Goal: Information Seeking & Learning: Learn about a topic

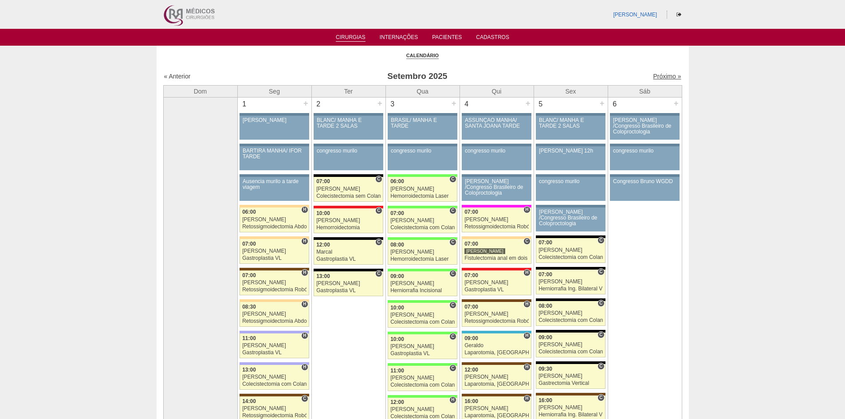
click at [661, 77] on link "Próximo »" at bounding box center [667, 76] width 28 height 7
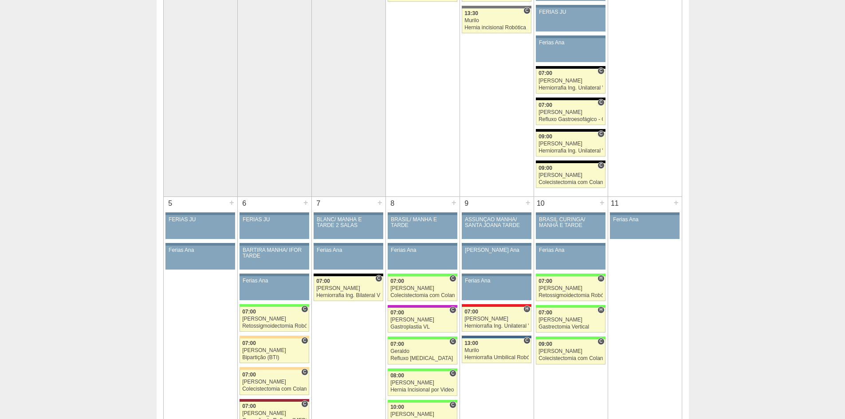
scroll to position [133, 0]
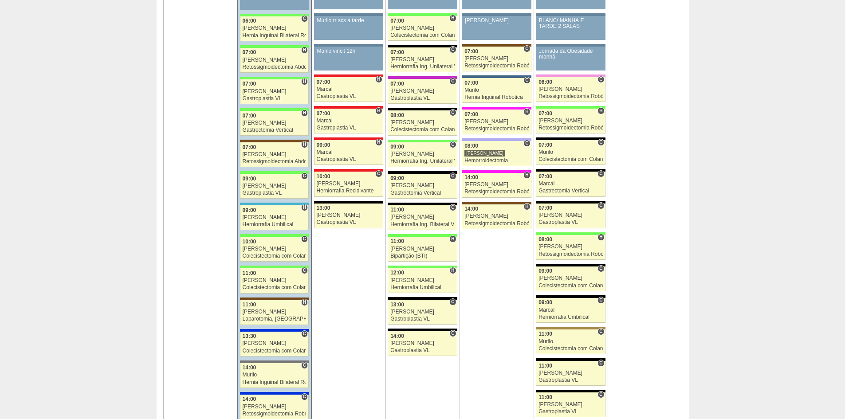
scroll to position [931, 0]
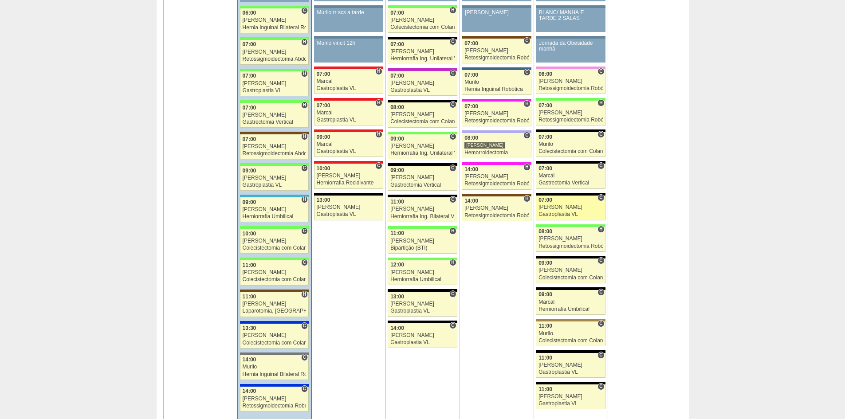
click at [551, 202] on span "07:00" at bounding box center [545, 200] width 14 height 6
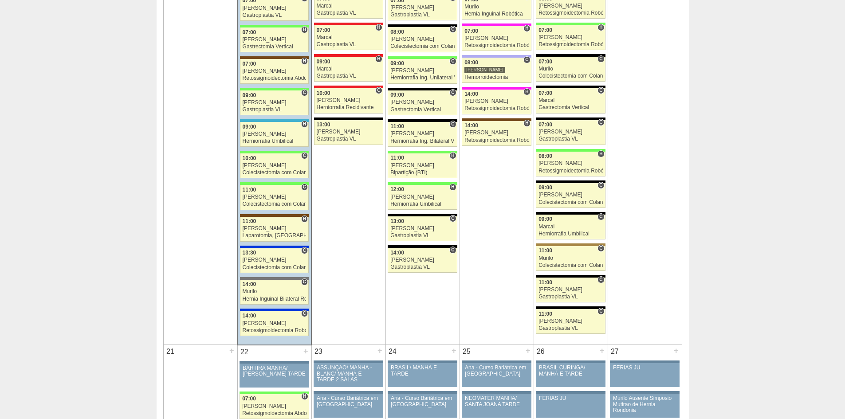
scroll to position [1020, 0]
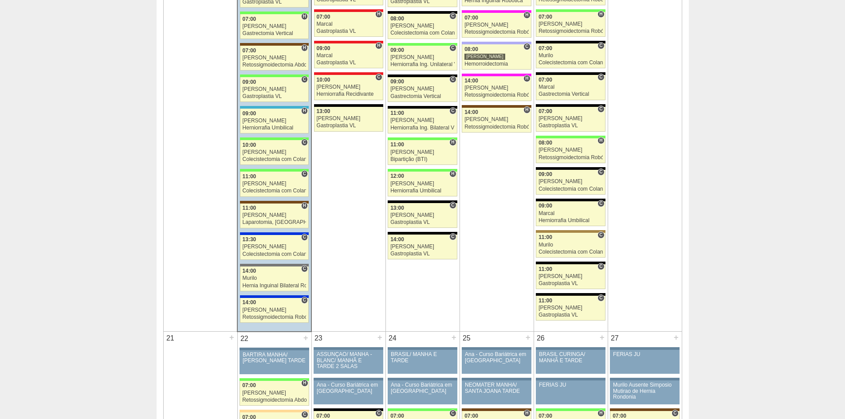
click at [351, 294] on td "16 + 86906 Cirurgias RR BLANC/ MANHÃ E TARDE 2 SALAS Paciente não informado Con…" at bounding box center [348, 100] width 74 height 461
drag, startPoint x: 361, startPoint y: 313, endPoint x: 330, endPoint y: 289, distance: 38.5
click at [330, 289] on td "16 + 86906 Cirurgias RR BLANC/ MANHÃ E TARDE 2 SALAS Paciente não informado Con…" at bounding box center [348, 100] width 74 height 461
click at [338, 296] on td "16 + 86906 Cirurgias RR BLANC/ MANHÃ E TARDE 2 SALAS Paciente não informado Con…" at bounding box center [348, 100] width 74 height 461
drag, startPoint x: 361, startPoint y: 156, endPoint x: 336, endPoint y: 126, distance: 39.0
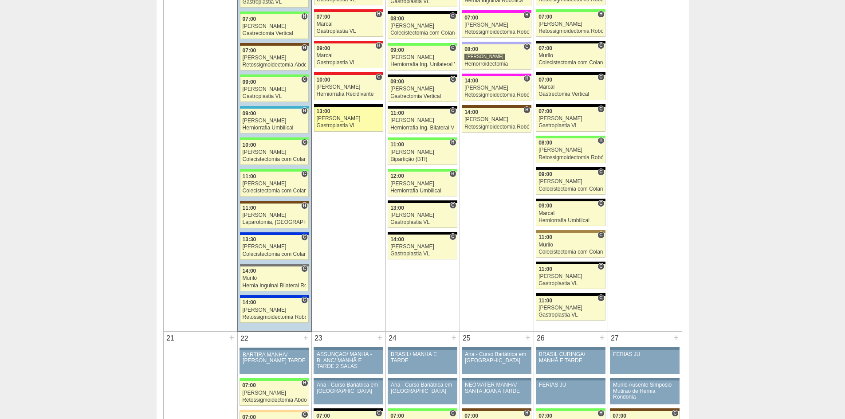
click at [336, 124] on td "16 + 86906 Cirurgias RR BLANC/ MANHÃ E TARDE 2 SALAS Paciente não informado Con…" at bounding box center [348, 100] width 74 height 461
click at [340, 211] on td "16 + 86906 Cirurgias RR BLANC/ MANHÃ E TARDE 2 SALAS Paciente não informado Con…" at bounding box center [348, 100] width 74 height 461
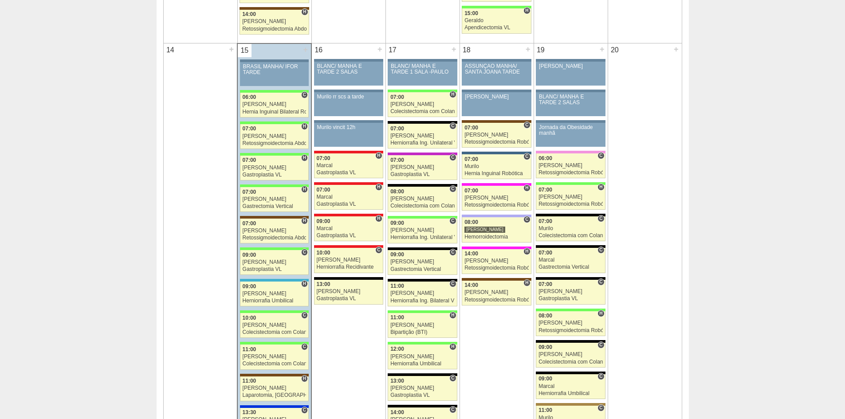
scroll to position [976, 0]
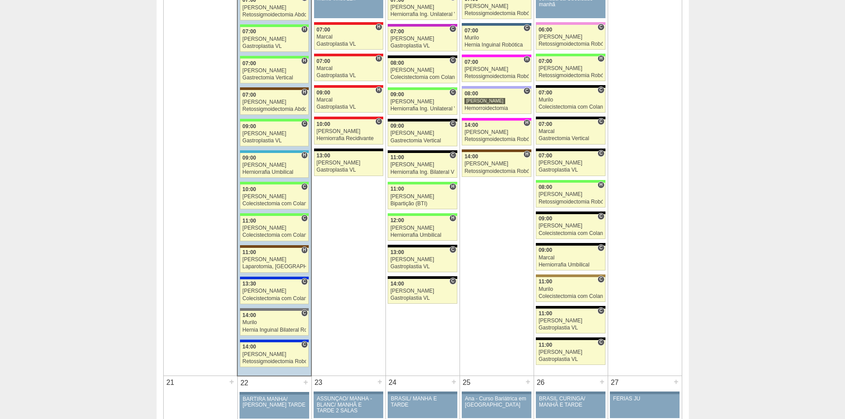
drag, startPoint x: 365, startPoint y: 192, endPoint x: 351, endPoint y: 230, distance: 41.0
click at [351, 230] on td "16 + 86906 Cirurgias RR BLANC/ MANHÃ E TARDE 2 SALAS Paciente não informado Con…" at bounding box center [348, 145] width 74 height 461
click at [349, 228] on td "16 + 86906 Cirurgias RR BLANC/ MANHÃ E TARDE 2 SALAS Paciente não informado Con…" at bounding box center [348, 145] width 74 height 461
drag, startPoint x: 361, startPoint y: 217, endPoint x: 317, endPoint y: 167, distance: 66.9
click at [317, 164] on td "16 + 86906 Cirurgias RR BLANC/ MANHÃ E TARDE 2 SALAS Paciente não informado Con…" at bounding box center [348, 145] width 74 height 461
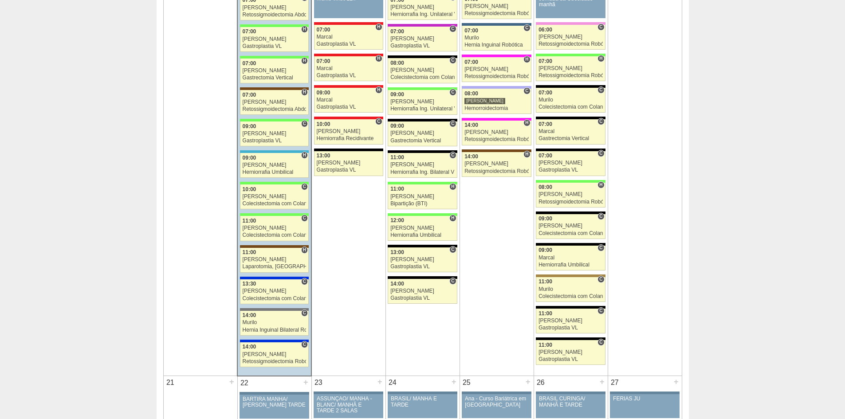
click at [335, 204] on td "16 + 86906 Cirurgias RR BLANC/ MANHÃ E TARDE 2 SALAS Paciente não informado Con…" at bounding box center [348, 145] width 74 height 461
click at [492, 233] on td "18 + 86908 Cirurgias RR ASSUNÇÃO MANHÃ/ SANTA JOANA TARDE Paciente não informad…" at bounding box center [496, 145] width 74 height 461
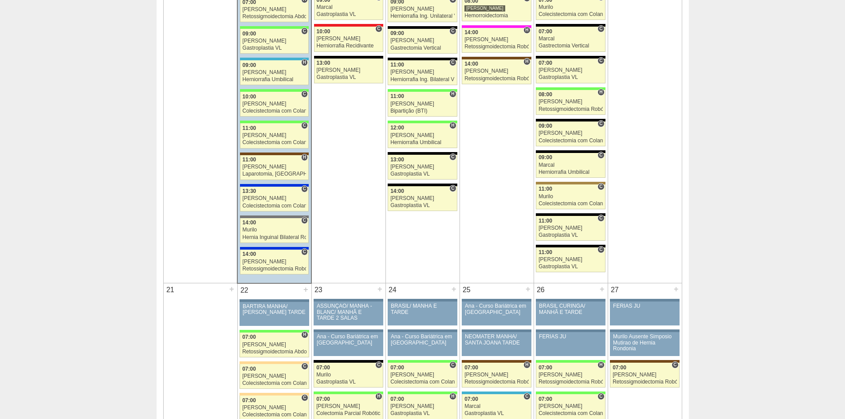
scroll to position [1109, 0]
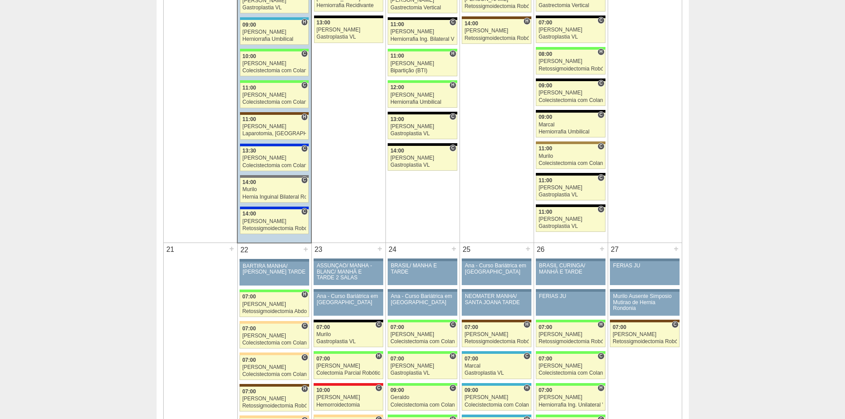
click at [349, 211] on td "16 + 86906 Cirurgias RR BLANC/ MANHÃ E TARDE 2 SALAS Paciente não informado Con…" at bounding box center [348, 12] width 74 height 461
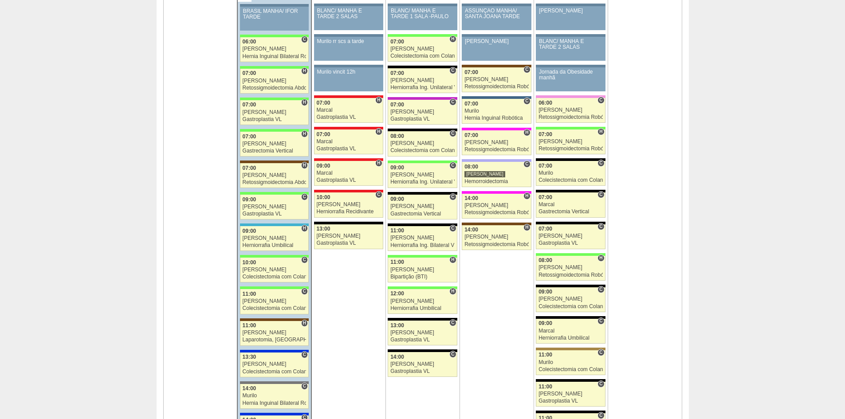
scroll to position [887, 0]
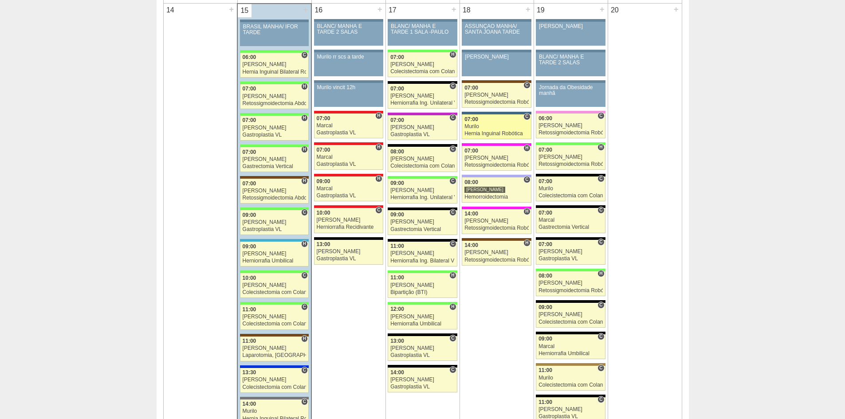
click at [485, 126] on div "Murilo" at bounding box center [496, 127] width 64 height 6
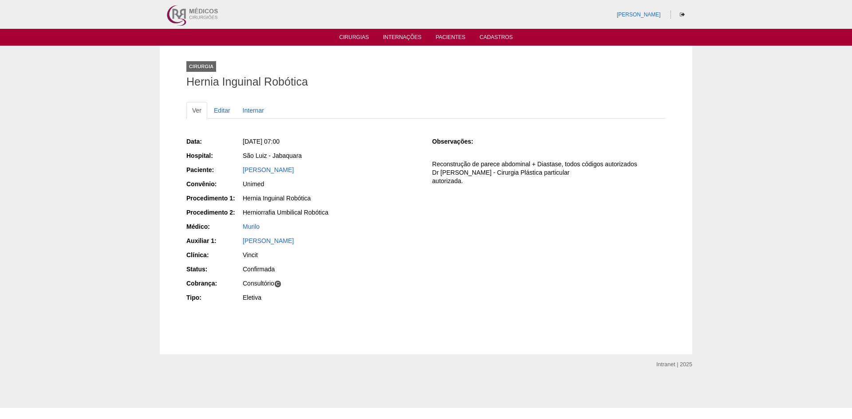
click at [462, 179] on p "Reconstrução de parece abdominal + Diastase, todos códigos autorizados Dr [PERS…" at bounding box center [548, 172] width 233 height 25
drag, startPoint x: 462, startPoint y: 180, endPoint x: 444, endPoint y: 161, distance: 26.0
click at [444, 161] on p "Reconstrução de parece abdominal + Diastase, todos códigos autorizados Dr [PERS…" at bounding box center [548, 172] width 233 height 25
click at [459, 182] on p "Reconstrução de parece abdominal + Diastase, todos códigos autorizados Dr Bruno…" at bounding box center [548, 172] width 233 height 25
drag, startPoint x: 461, startPoint y: 180, endPoint x: 416, endPoint y: 160, distance: 49.4
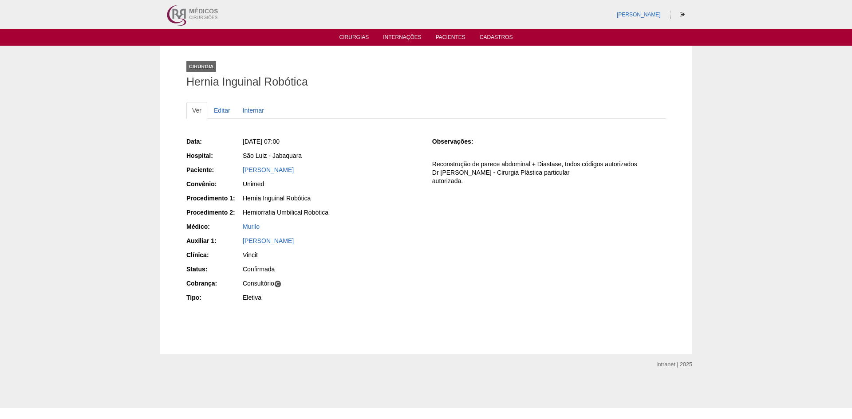
click at [416, 160] on div "Data: Qui, 18/09/2025 - 07:00 Hospital: São Luiz - Jabaquara Paciente: Eliane S…" at bounding box center [425, 220] width 479 height 173
click at [446, 179] on p "Reconstrução de parece abdominal + Diastase, todos códigos autorizados Dr Bruno…" at bounding box center [548, 172] width 233 height 25
drag, startPoint x: 432, startPoint y: 163, endPoint x: 467, endPoint y: 187, distance: 42.2
click at [467, 187] on div "Observações: Reconstrução de parece abdominal + Diastase, todos códigos autoriz…" at bounding box center [548, 164] width 233 height 54
click at [467, 186] on div "Observações: Reconstrução de parece abdominal + Diastase, todos códigos autoriz…" at bounding box center [548, 164] width 233 height 54
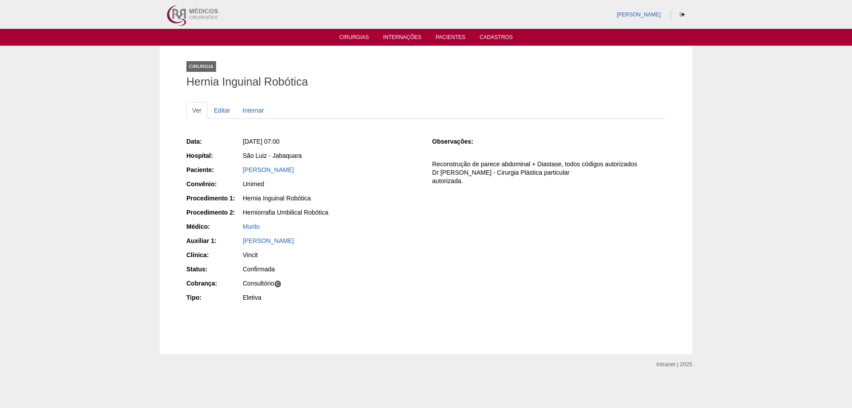
drag, startPoint x: 462, startPoint y: 184, endPoint x: 436, endPoint y: 169, distance: 30.3
click at [427, 166] on div "Data: Qui, 18/09/2025 - 07:00 Hospital: São Luiz - Jabaquara Paciente: Eliane S…" at bounding box center [425, 220] width 479 height 173
click at [436, 169] on p "Reconstrução de parece abdominal + Diastase, todos códigos autorizados Dr Bruno…" at bounding box center [548, 172] width 233 height 25
drag, startPoint x: 432, startPoint y: 163, endPoint x: 453, endPoint y: 183, distance: 28.9
click at [453, 183] on p "Reconstrução de parece abdominal + Diastase, todos códigos autorizados Dr Bruno…" at bounding box center [548, 172] width 233 height 25
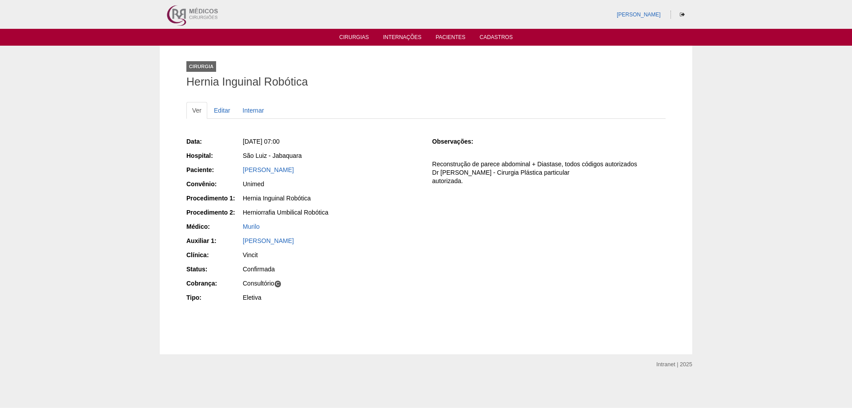
click at [460, 183] on p "Reconstrução de parece abdominal + Diastase, todos códigos autorizados Dr Bruno…" at bounding box center [548, 172] width 233 height 25
drag, startPoint x: 459, startPoint y: 180, endPoint x: 536, endPoint y: 164, distance: 78.5
click at [536, 164] on p "Reconstrução de parece abdominal + Diastase, todos códigos autorizados Dr Bruno…" at bounding box center [548, 172] width 233 height 25
click at [540, 166] on p "Reconstrução de parece abdominal + Diastase, todos códigos autorizados Dr Bruno…" at bounding box center [548, 172] width 233 height 25
click at [537, 167] on p "Reconstrução de parece abdominal + Diastase, todos códigos autorizados Dr Bruno…" at bounding box center [548, 172] width 233 height 25
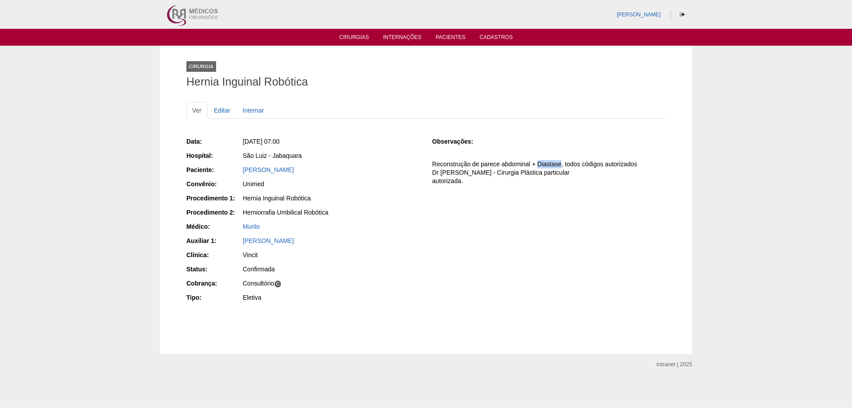
drag, startPoint x: 537, startPoint y: 163, endPoint x: 561, endPoint y: 166, distance: 24.6
click at [561, 166] on p "Reconstrução de parece abdominal + Diastase, todos códigos autorizados Dr Bruno…" at bounding box center [548, 172] width 233 height 25
click at [561, 167] on p "Reconstrução de parece abdominal + Diastase, todos códigos autorizados Dr Bruno…" at bounding box center [548, 172] width 233 height 25
click at [448, 180] on p "Reconstrução de parece abdominal + Diastase, todos códigos autorizados Dr Bruno…" at bounding box center [548, 172] width 233 height 25
drag, startPoint x: 461, startPoint y: 179, endPoint x: 434, endPoint y: 165, distance: 30.6
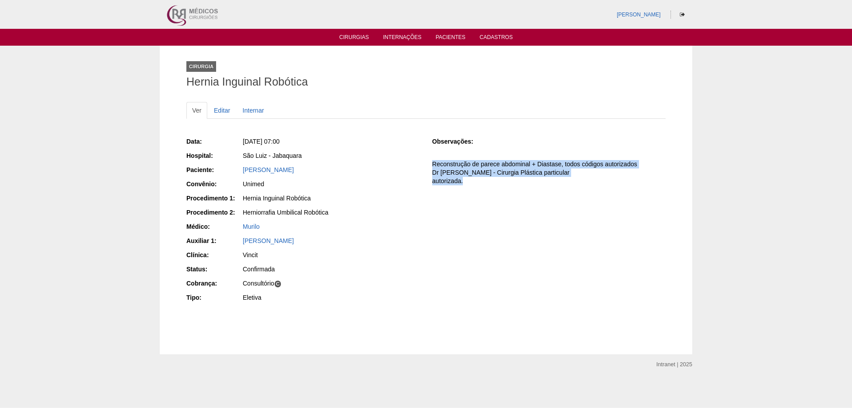
click at [434, 165] on p "Reconstrução de parece abdominal + Diastase, todos códigos autorizados Dr [PERS…" at bounding box center [548, 172] width 233 height 25
click at [438, 170] on p "Reconstrução de parece abdominal + Diastase, todos códigos autorizados Dr [PERS…" at bounding box center [548, 172] width 233 height 25
drag, startPoint x: 462, startPoint y: 182, endPoint x: 431, endPoint y: 167, distance: 34.3
click at [431, 167] on div "Data: [DATE] 07:00 Hospital: [GEOGRAPHIC_DATA] Paciente: [PERSON_NAME] Convênio…" at bounding box center [425, 220] width 479 height 173
click at [451, 179] on p "Reconstrução de parece abdominal + Diastase, todos códigos autorizados Dr [PERS…" at bounding box center [548, 172] width 233 height 25
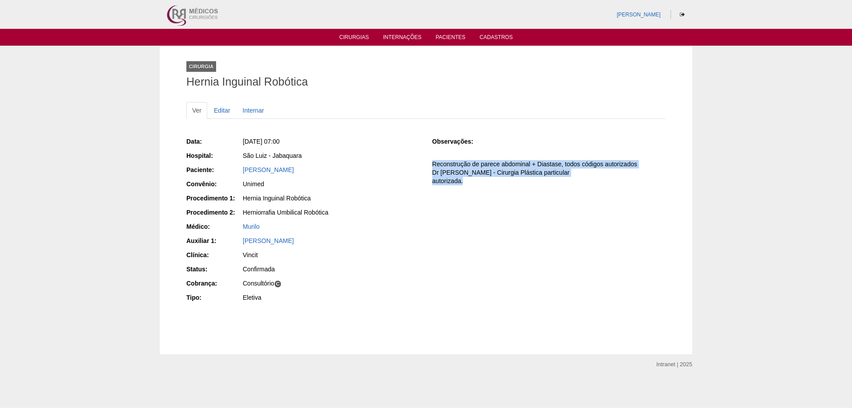
drag, startPoint x: 461, startPoint y: 183, endPoint x: 430, endPoint y: 168, distance: 34.1
click at [430, 168] on div "Data: [DATE] 07:00 Hospital: [GEOGRAPHIC_DATA] Paciente: [PERSON_NAME] Convênio…" at bounding box center [425, 220] width 479 height 173
click at [367, 272] on div "Confirmada" at bounding box center [331, 269] width 177 height 9
drag, startPoint x: 432, startPoint y: 172, endPoint x: 535, endPoint y: 173, distance: 103.3
click at [535, 173] on p "Reconstrução de parece abdominal + Diastase, todos códigos autorizados Dr [PERS…" at bounding box center [548, 172] width 233 height 25
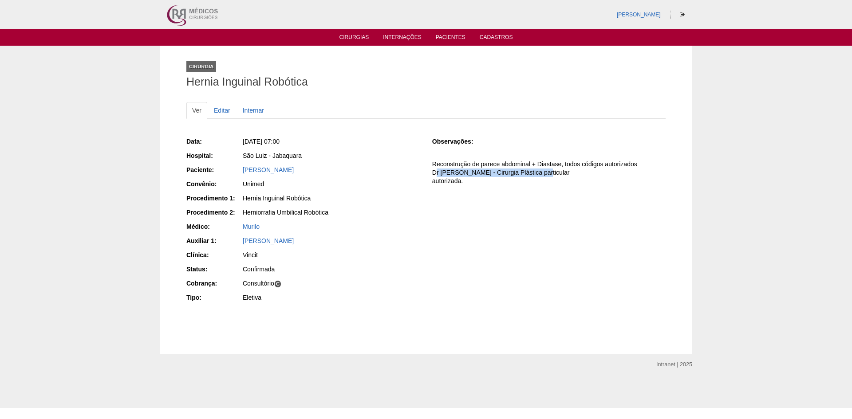
click at [535, 173] on p "Reconstrução de parece abdominal + Diastase, todos códigos autorizados Dr [PERS…" at bounding box center [548, 172] width 233 height 25
drag, startPoint x: 540, startPoint y: 165, endPoint x: 557, endPoint y: 164, distance: 17.3
click at [542, 165] on p "Reconstrução de parece abdominal + Diastase, todos códigos autorizados Dr [PERS…" at bounding box center [548, 172] width 233 height 25
drag, startPoint x: 561, startPoint y: 163, endPoint x: 432, endPoint y: 163, distance: 128.6
click at [432, 163] on p "Reconstrução de parece abdominal + Diastase, todos códigos autorizados Dr [PERS…" at bounding box center [548, 172] width 233 height 25
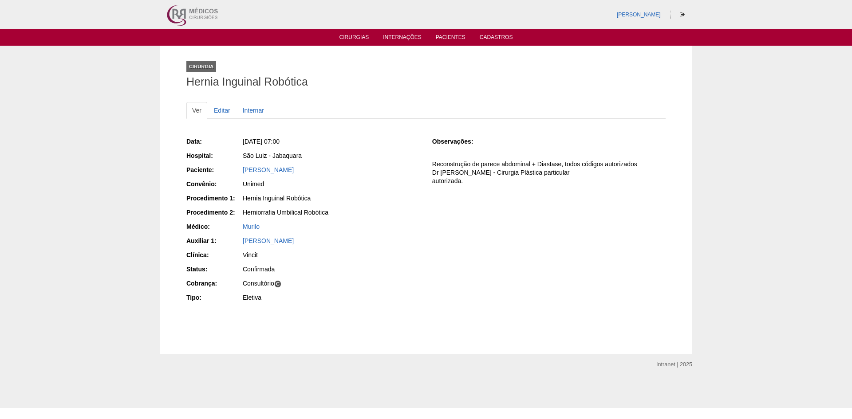
click at [460, 192] on div "Observações: Reconstrução de parece abdominal + Diastase, todos códigos autoriz…" at bounding box center [548, 164] width 233 height 60
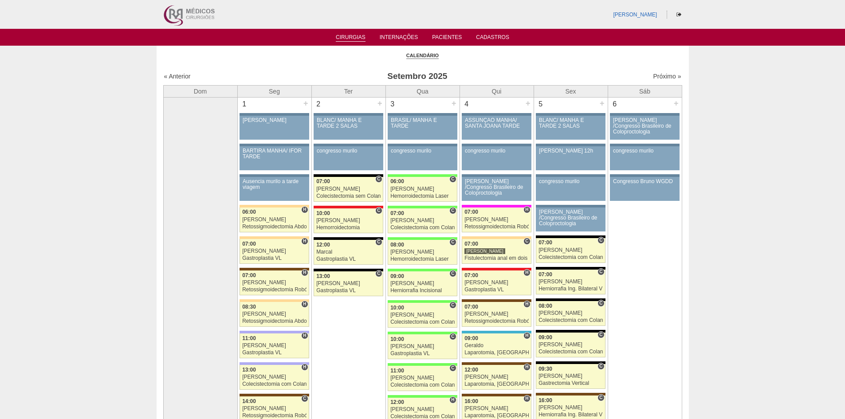
scroll to position [887, 0]
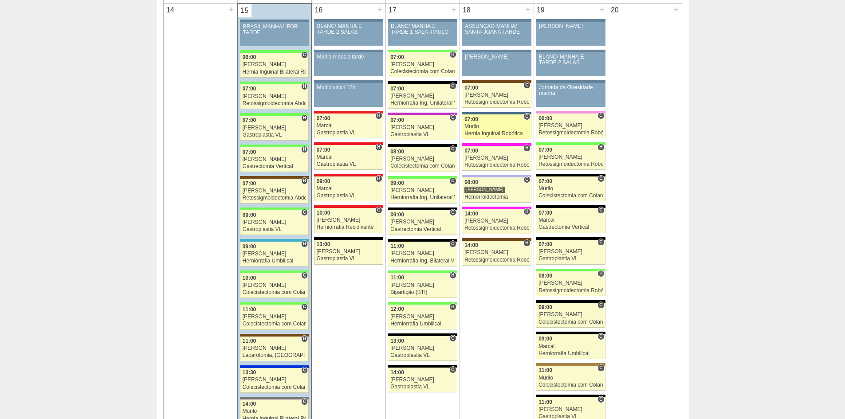
click at [503, 127] on div "Murilo" at bounding box center [496, 127] width 64 height 6
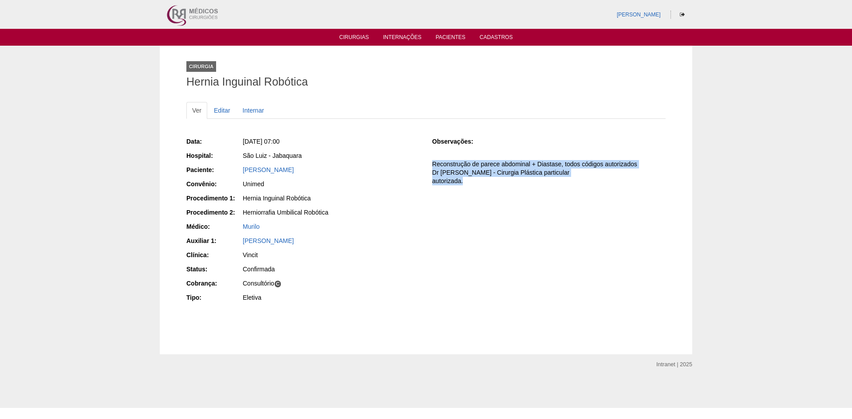
drag, startPoint x: 460, startPoint y: 181, endPoint x: 428, endPoint y: 167, distance: 34.6
click at [428, 167] on div "Data: Qui, 18/09/2025 - 07:00 Hospital: São Luiz - Jabaquara Paciente: Eliane S…" at bounding box center [425, 220] width 479 height 173
click at [455, 171] on p "Reconstrução de parece abdominal + Diastase, todos códigos autorizados Dr Bruno…" at bounding box center [548, 172] width 233 height 25
drag, startPoint x: 433, startPoint y: 165, endPoint x: 561, endPoint y: 164, distance: 127.7
click at [561, 164] on p "Reconstrução de parece abdominal + Diastase, todos códigos autorizados Dr Bruno…" at bounding box center [548, 172] width 233 height 25
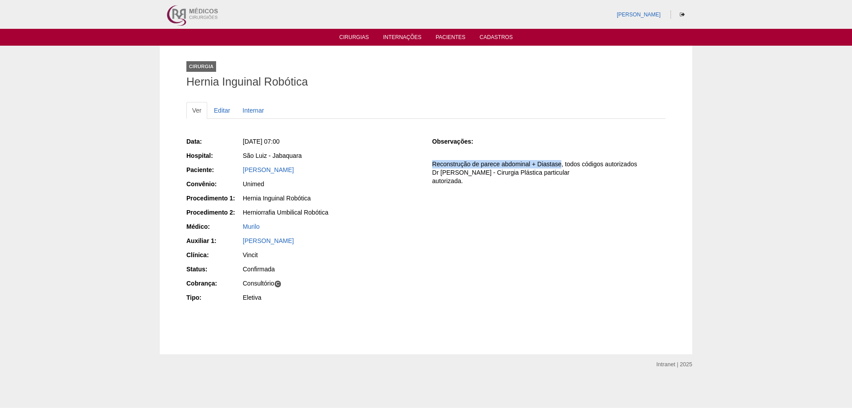
click at [561, 164] on p "Reconstrução de parece abdominal + Diastase, todos códigos autorizados Dr Bruno…" at bounding box center [548, 172] width 233 height 25
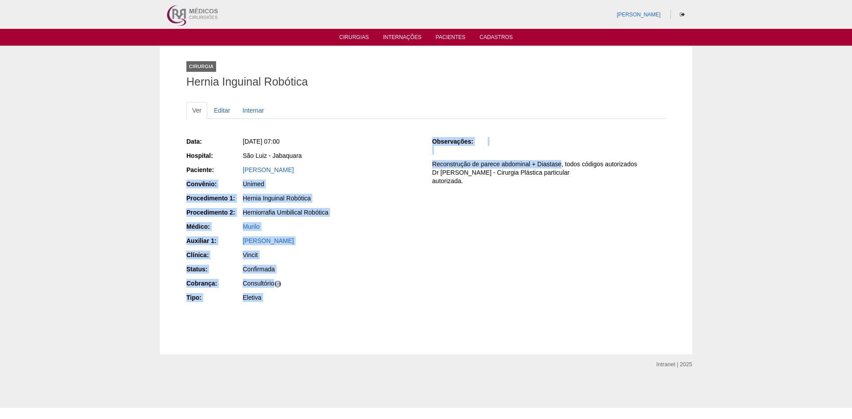
drag, startPoint x: 561, startPoint y: 165, endPoint x: 422, endPoint y: 167, distance: 139.3
click at [422, 167] on div "Data: Qui, 18/09/2025 - 07:00 Hospital: São Luiz - Jabaquara Paciente: Eliane S…" at bounding box center [425, 220] width 479 height 173
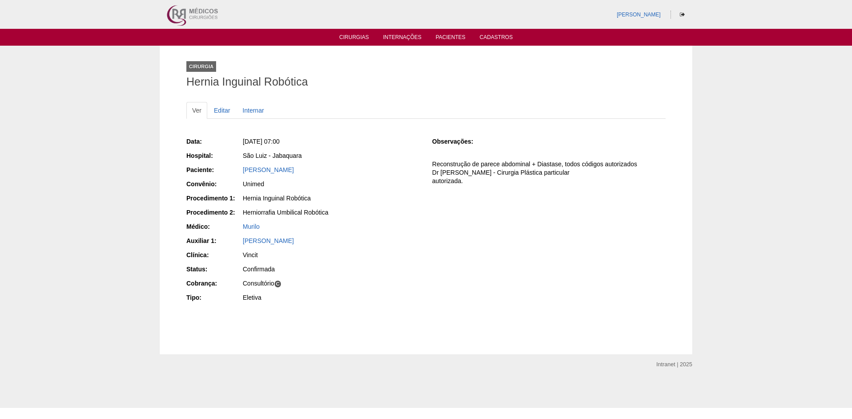
click at [471, 179] on p "Reconstrução de parece abdominal + Diastase, todos códigos autorizados Dr Bruno…" at bounding box center [548, 172] width 233 height 25
drag, startPoint x: 433, startPoint y: 163, endPoint x: 559, endPoint y: 164, distance: 126.0
click at [559, 164] on p "Reconstrução de parece abdominal + Diastase, todos códigos autorizados Dr Bruno…" at bounding box center [548, 172] width 233 height 25
click at [560, 173] on p "Reconstrução de parece abdominal + Diastase, todos códigos autorizados Dr Bruno…" at bounding box center [548, 172] width 233 height 25
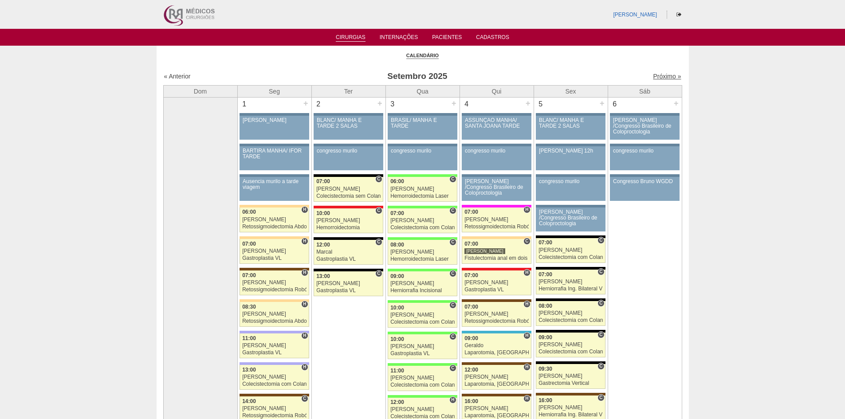
click at [666, 77] on link "Próximo »" at bounding box center [667, 76] width 28 height 7
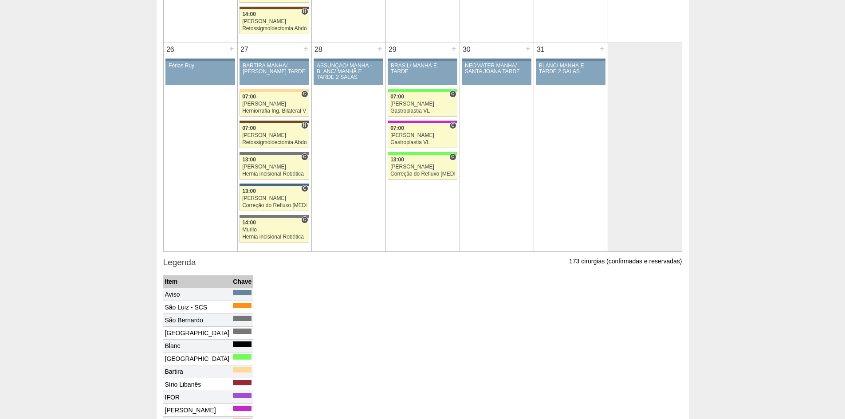
scroll to position [1286, 0]
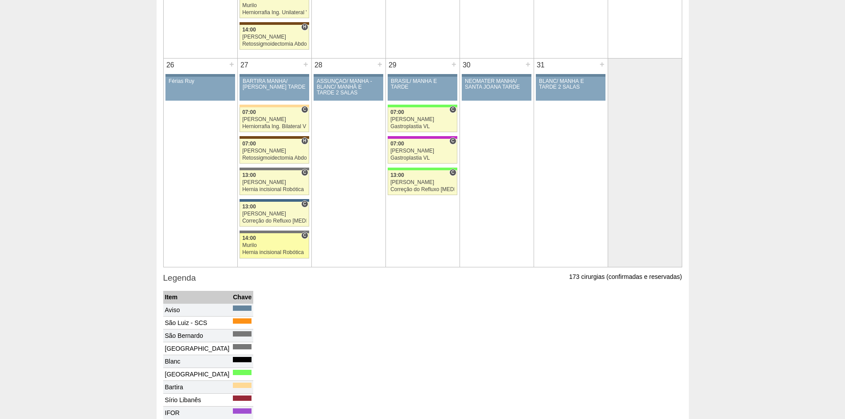
click at [264, 250] on div "Hernia incisional Robótica" at bounding box center [274, 253] width 64 height 6
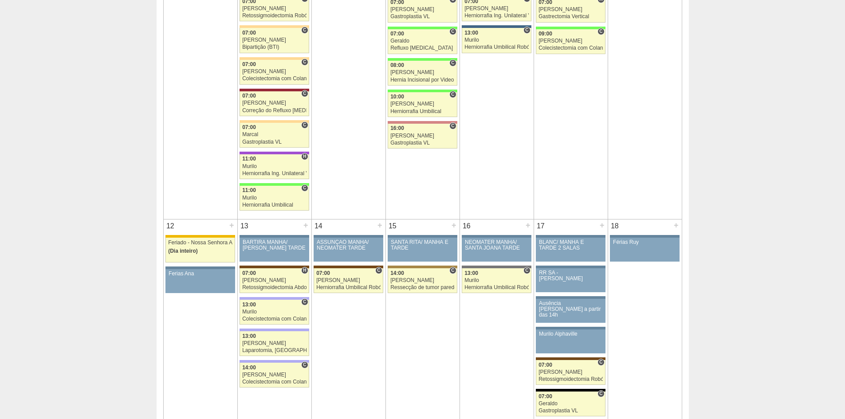
scroll to position [266, 0]
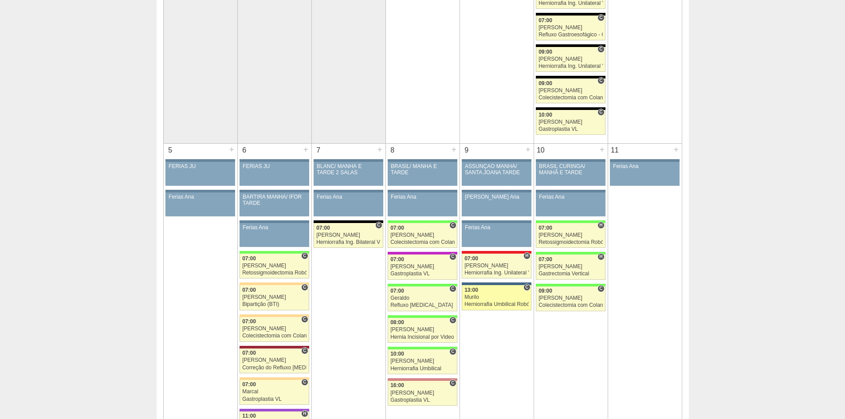
click at [503, 308] on link "88254 Murilo C 13:00 Murilo Herniorrafia Umbilical Robótica Hospital São Luiz -…" at bounding box center [496, 297] width 69 height 25
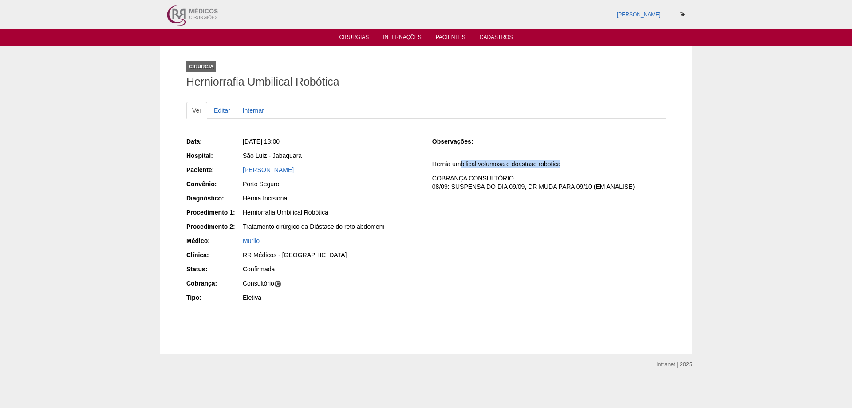
drag, startPoint x: 459, startPoint y: 163, endPoint x: 608, endPoint y: 163, distance: 149.9
click at [608, 163] on p "Hernia umbilical volumosa e doastase robotica" at bounding box center [548, 164] width 233 height 8
drag, startPoint x: 488, startPoint y: 188, endPoint x: 590, endPoint y: 188, distance: 102.4
click at [590, 188] on p "COBRANÇA CONSULTÓRIO 08/09: SUSPENSA DO DIA 09/09, DR MUDA PARA 09/10 (EM ANALI…" at bounding box center [548, 182] width 233 height 17
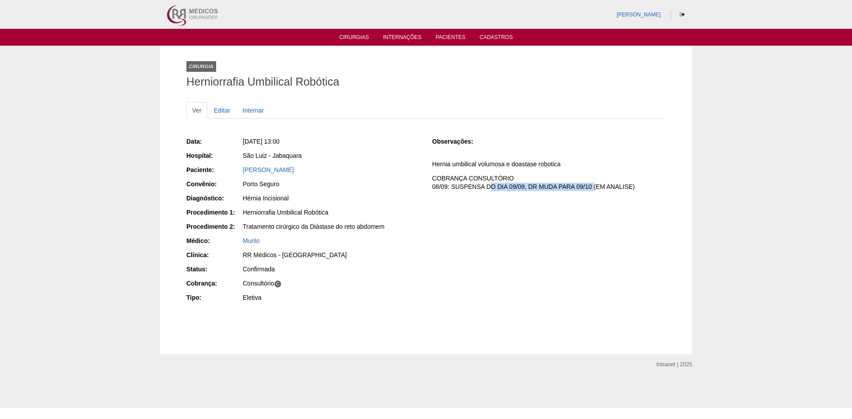
click at [590, 188] on p "COBRANÇA CONSULTÓRIO 08/09: SUSPENSA DO DIA 09/09, DR MUDA PARA 09/10 (EM ANALI…" at bounding box center [548, 182] width 233 height 17
drag, startPoint x: 474, startPoint y: 188, endPoint x: 603, endPoint y: 187, distance: 128.6
click at [603, 187] on p "COBRANÇA CONSULTÓRIO 08/09: SUSPENSA DO DIA 09/09, DR MUDA PARA 09/10 (EM ANALI…" at bounding box center [548, 182] width 233 height 17
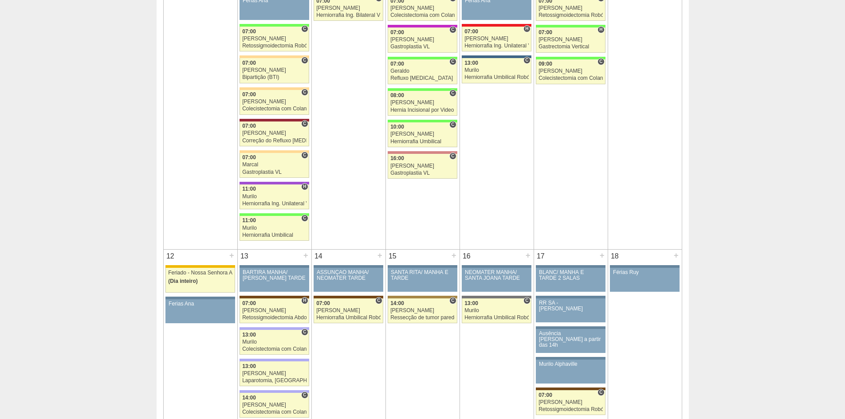
scroll to position [577, 0]
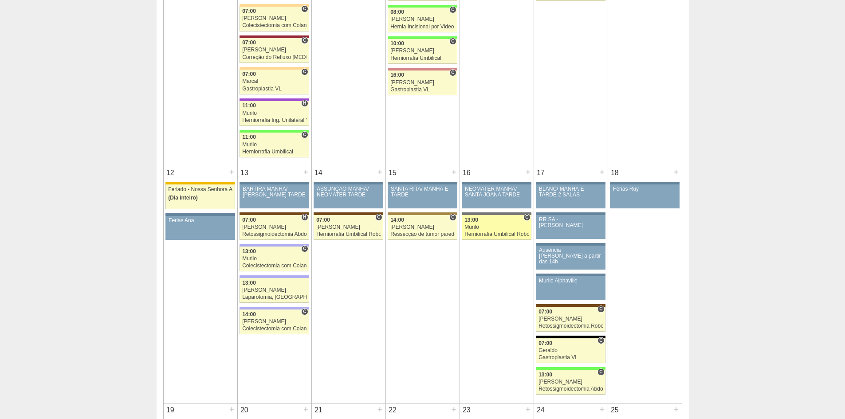
click at [486, 230] on link "88803 [GEOGRAPHIC_DATA] C 13:00 [GEOGRAPHIC_DATA] Herniorrafia [MEDICAL_DATA] R…" at bounding box center [496, 227] width 69 height 25
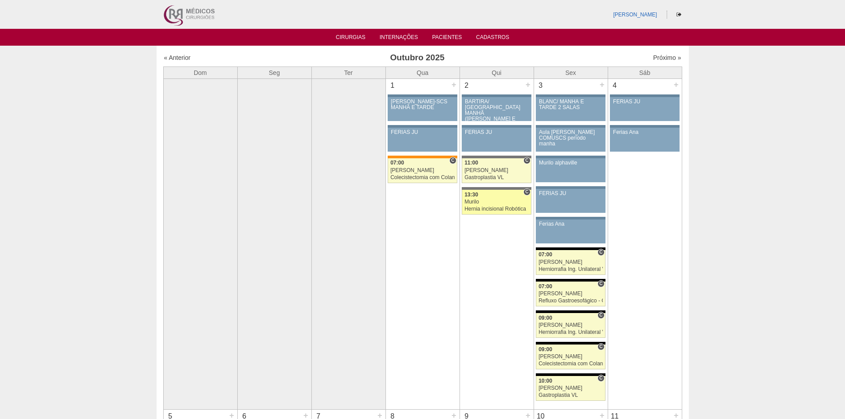
click at [505, 203] on div "Murilo" at bounding box center [496, 202] width 64 height 6
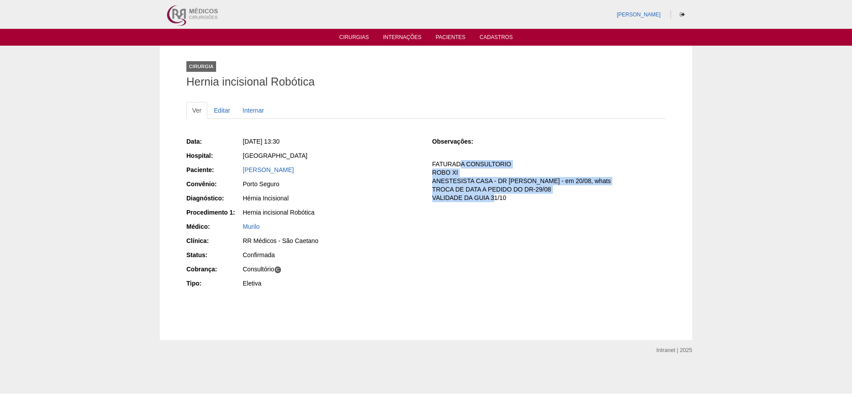
drag, startPoint x: 459, startPoint y: 165, endPoint x: 490, endPoint y: 200, distance: 46.5
click at [490, 200] on p "FATURADA CONSULTORIO ROBO XI ANESTESISTA CASA - DR MURILO CIENTE - em 20/08, wh…" at bounding box center [548, 181] width 233 height 42
drag, startPoint x: 443, startPoint y: 157, endPoint x: 465, endPoint y: 181, distance: 32.3
click at [465, 181] on div "Observações: FATURADA CONSULTORIO ROBO XI ANESTESISTA CASA - DR MURILO CIENTE -…" at bounding box center [548, 172] width 233 height 71
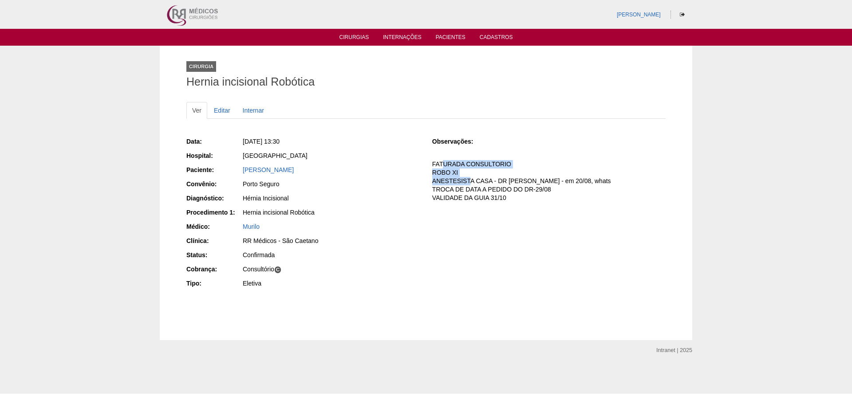
click at [467, 182] on p "FATURADA CONSULTORIO ROBO XI ANESTESISTA CASA - DR MURILO CIENTE - em 20/08, wh…" at bounding box center [548, 181] width 233 height 42
drag, startPoint x: 499, startPoint y: 199, endPoint x: 444, endPoint y: 169, distance: 63.1
click at [444, 169] on p "FATURADA CONSULTORIO ROBO XI ANESTESISTA CASA - DR MURILO CIENTE - em 20/08, wh…" at bounding box center [548, 181] width 233 height 42
click at [475, 215] on div "Data: Qui, 02/10/2025 - 13:30 Hospital: Santa Catarina Paciente: CLAUDIANO JORG…" at bounding box center [425, 213] width 479 height 159
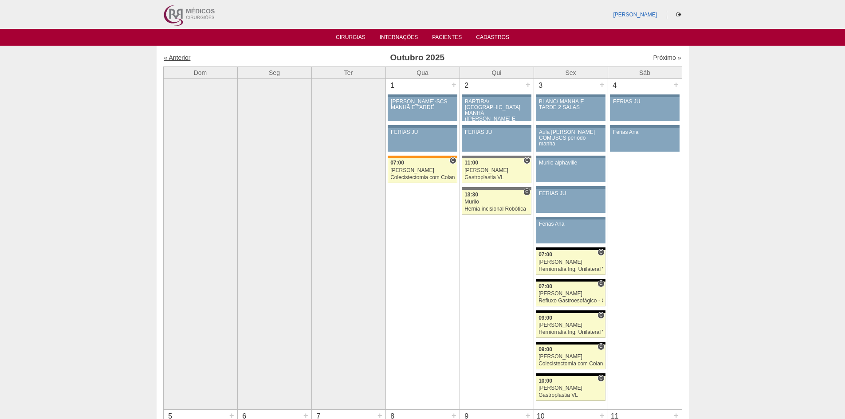
click at [184, 54] on link "« Anterior" at bounding box center [177, 57] width 27 height 7
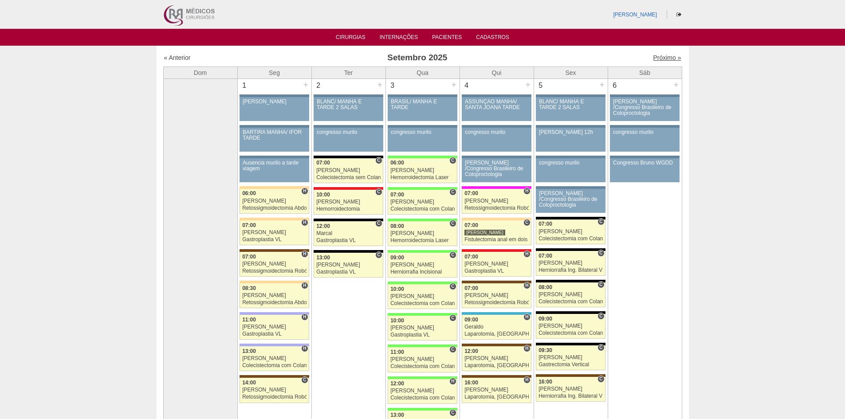
click at [653, 59] on link "Próximo »" at bounding box center [667, 57] width 28 height 7
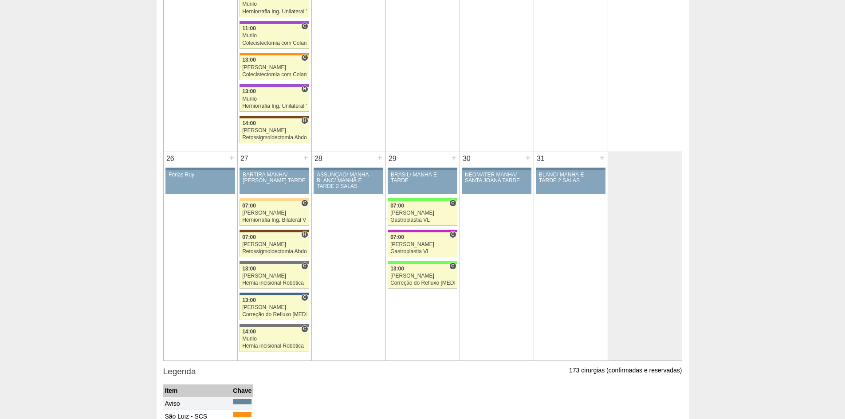
scroll to position [1197, 0]
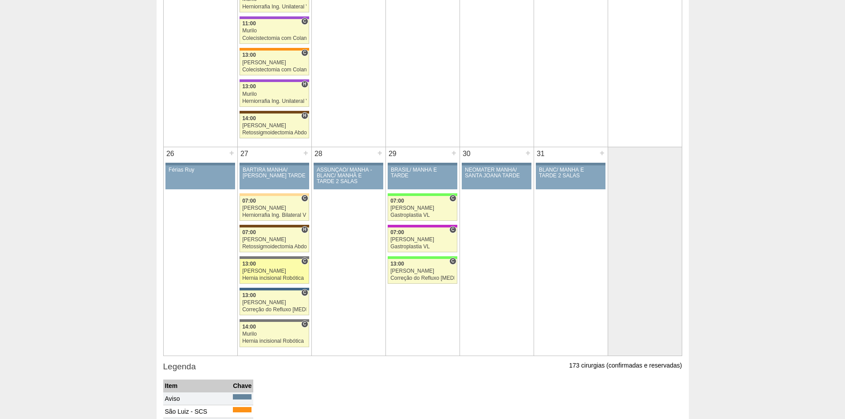
click at [262, 267] on link "88653 [PERSON_NAME] C 13:00 [PERSON_NAME] [MEDICAL_DATA] incisional Robótica Ho…" at bounding box center [273, 271] width 69 height 25
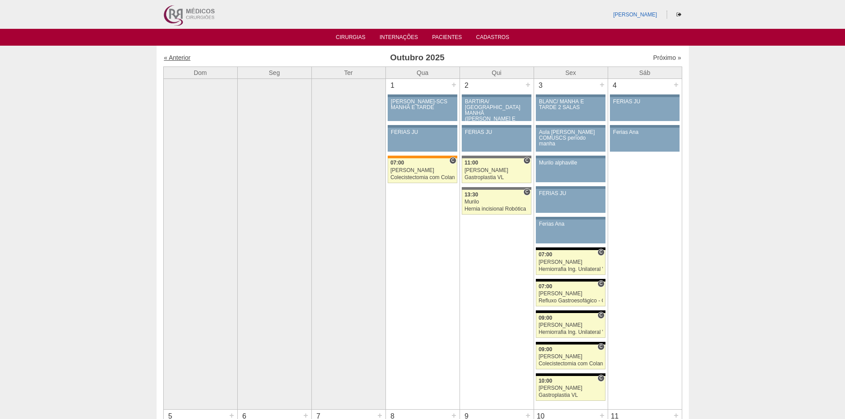
click at [184, 58] on link "« Anterior" at bounding box center [177, 57] width 27 height 7
